Goal: Task Accomplishment & Management: Use online tool/utility

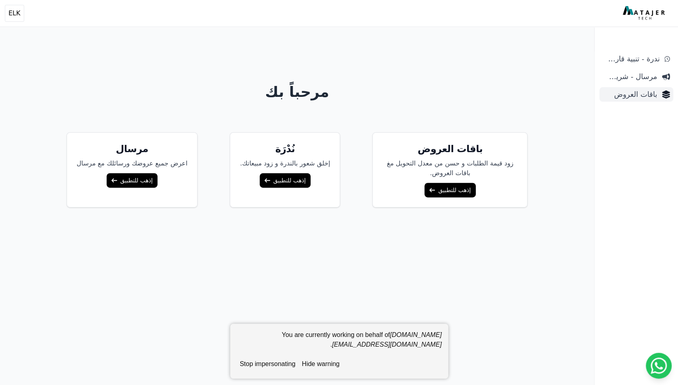
click at [642, 98] on span "باقات العروض" at bounding box center [629, 94] width 54 height 11
click at [636, 93] on span "باقات العروض" at bounding box center [629, 94] width 54 height 11
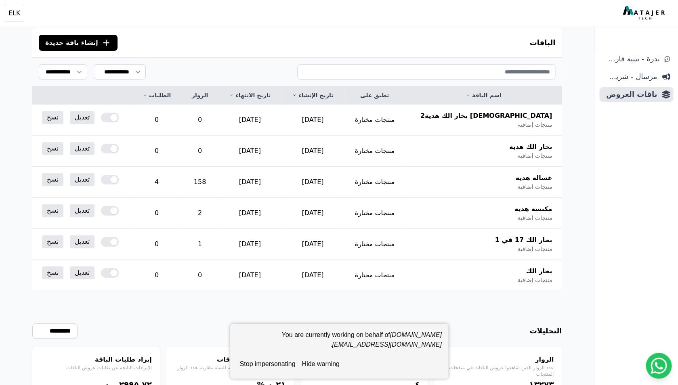
scroll to position [68, 0]
click at [87, 43] on span "إنشاء باقة جديدة" at bounding box center [71, 44] width 53 height 10
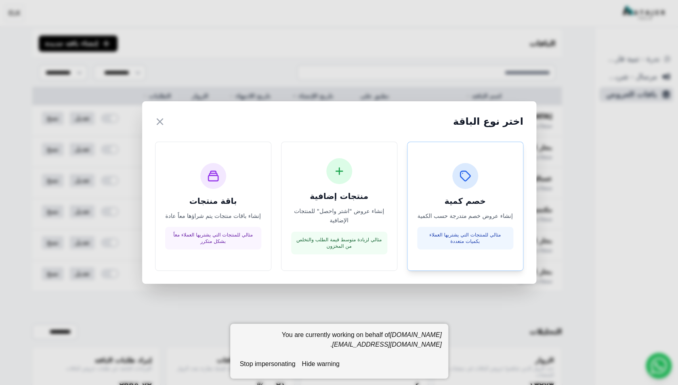
click at [456, 192] on div "خصم كمية إنشاء عروض خصم متدرجة حسب الكمية مثالي للمنتجات التي يشتريها العملاء ب…" at bounding box center [465, 206] width 96 height 87
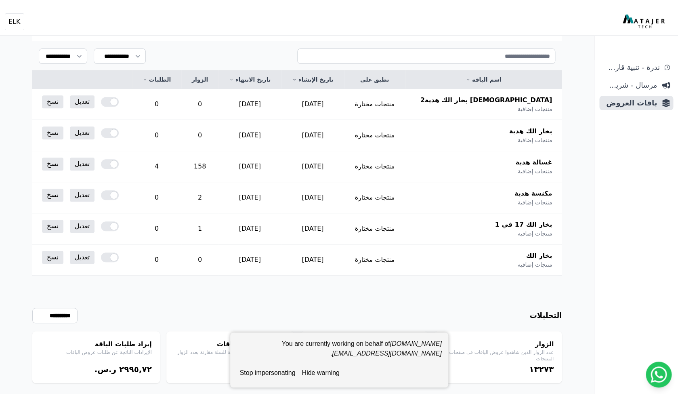
scroll to position [91, 0]
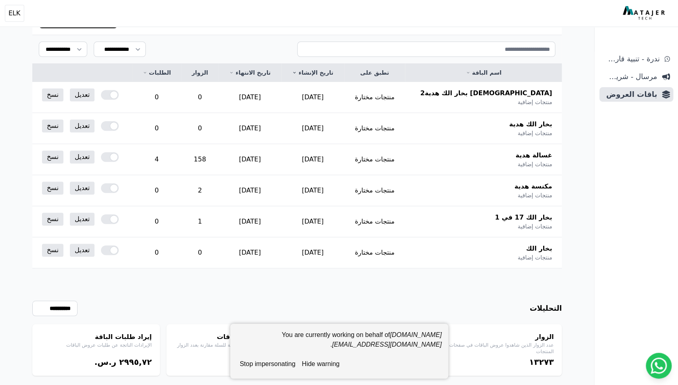
click at [314, 363] on button "hide warning" at bounding box center [320, 364] width 44 height 16
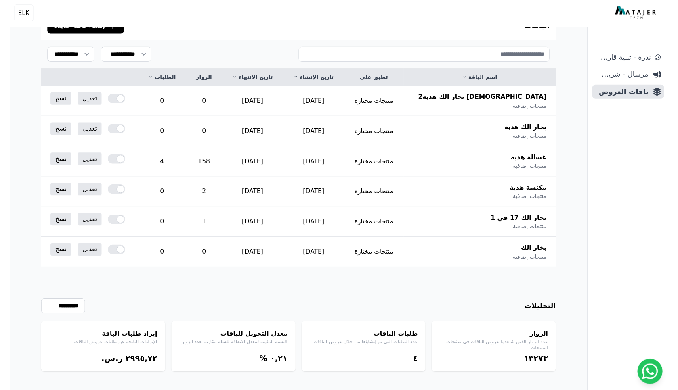
scroll to position [86, 0]
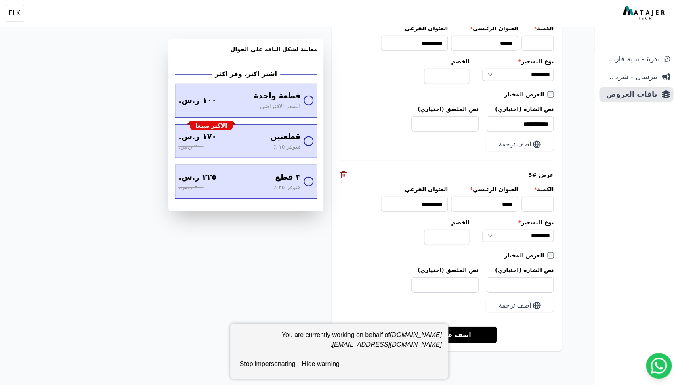
scroll to position [922, 0]
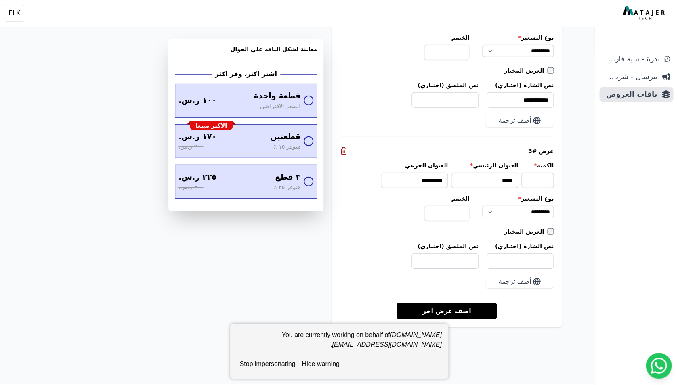
click at [318, 360] on button "hide warning" at bounding box center [320, 364] width 44 height 16
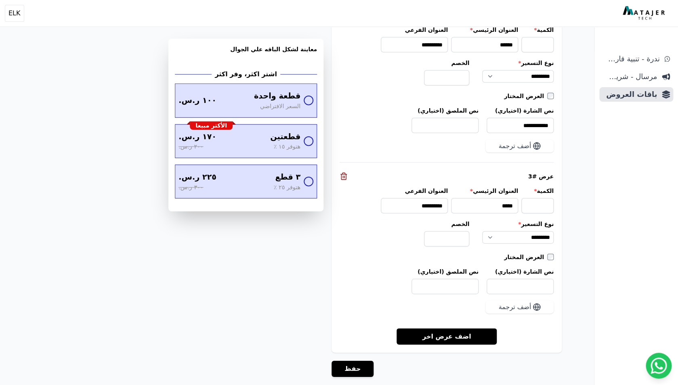
scroll to position [897, 0]
